Goal: Task Accomplishment & Management: Manage account settings

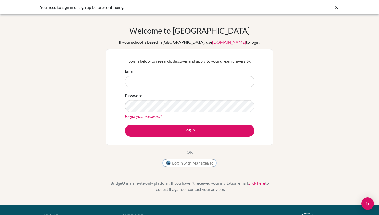
click at [193, 163] on button "Log in with ManageBac" at bounding box center [189, 163] width 53 height 8
click at [109, 58] on div "Log in below to research, discover and apply to your dream university. Email Pa…" at bounding box center [190, 97] width 168 height 96
click at [136, 81] on input "Email" at bounding box center [190, 81] width 130 height 12
type input "[EMAIL_ADDRESS][DOMAIN_NAME]"
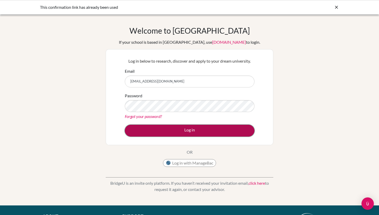
click at [148, 125] on button "Log in" at bounding box center [190, 130] width 130 height 12
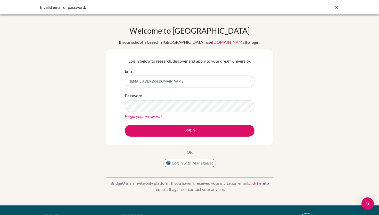
click at [54, 50] on div "Welcome to [GEOGRAPHIC_DATA] If your school is based in [GEOGRAPHIC_DATA], use …" at bounding box center [189, 110] width 379 height 169
click at [183, 161] on button "Log in with ManageBac" at bounding box center [189, 163] width 53 height 8
click at [112, 41] on div "Welcome to BridgeU If your school is based in China, use app.bridge-u.com.cn to…" at bounding box center [190, 97] width 168 height 143
click at [364, 208] on div "Open Intercom Messenger" at bounding box center [368, 203] width 14 height 14
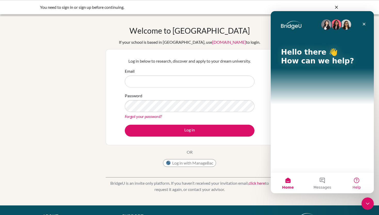
click at [353, 188] on button "Help" at bounding box center [357, 182] width 34 height 21
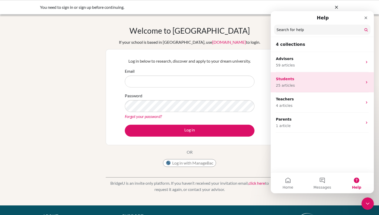
click at [297, 77] on p "Students" at bounding box center [319, 78] width 87 height 5
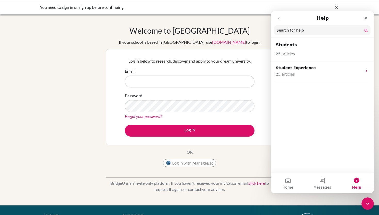
click at [278, 22] on button "go back" at bounding box center [279, 18] width 10 height 10
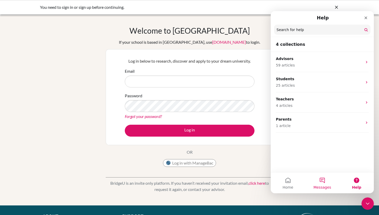
click at [317, 179] on button "Messages" at bounding box center [322, 182] width 34 height 21
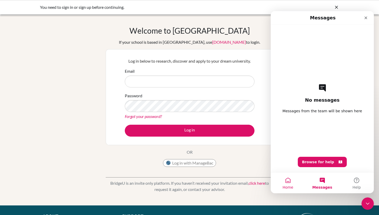
click at [283, 184] on button "Home" at bounding box center [288, 182] width 34 height 21
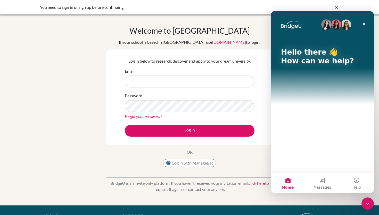
click at [308, 51] on p "Hello there 👋" at bounding box center [322, 52] width 83 height 9
click at [326, 186] on span "Messages" at bounding box center [323, 187] width 18 height 4
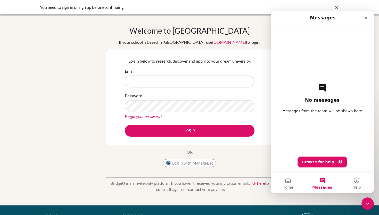
click at [324, 162] on button "Browse for help" at bounding box center [322, 161] width 49 height 10
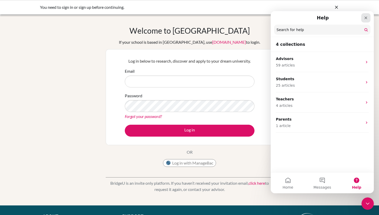
click at [365, 22] on div "Close" at bounding box center [366, 17] width 9 height 9
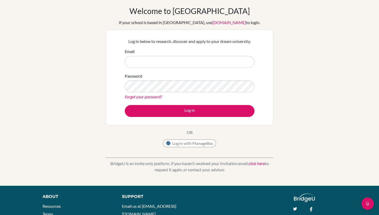
scroll to position [27, 0]
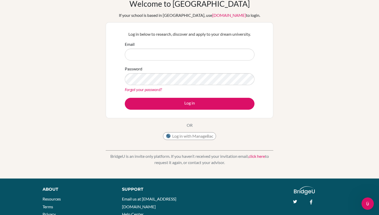
click at [257, 156] on link "click here" at bounding box center [257, 155] width 17 height 5
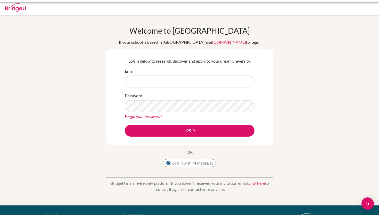
scroll to position [27, 0]
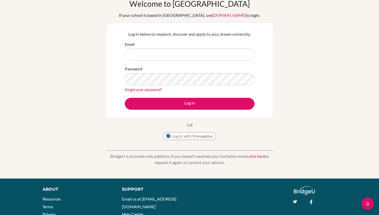
click at [347, 76] on div "Welcome to BridgeU If your school is based in China, use app.bridge-u.com.cn to…" at bounding box center [189, 83] width 379 height 169
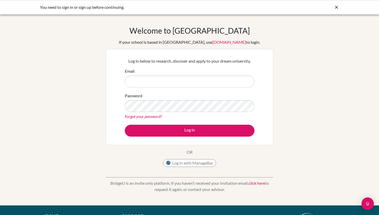
click at [334, 9] on icon at bounding box center [336, 7] width 5 height 5
